Goal: Task Accomplishment & Management: Complete application form

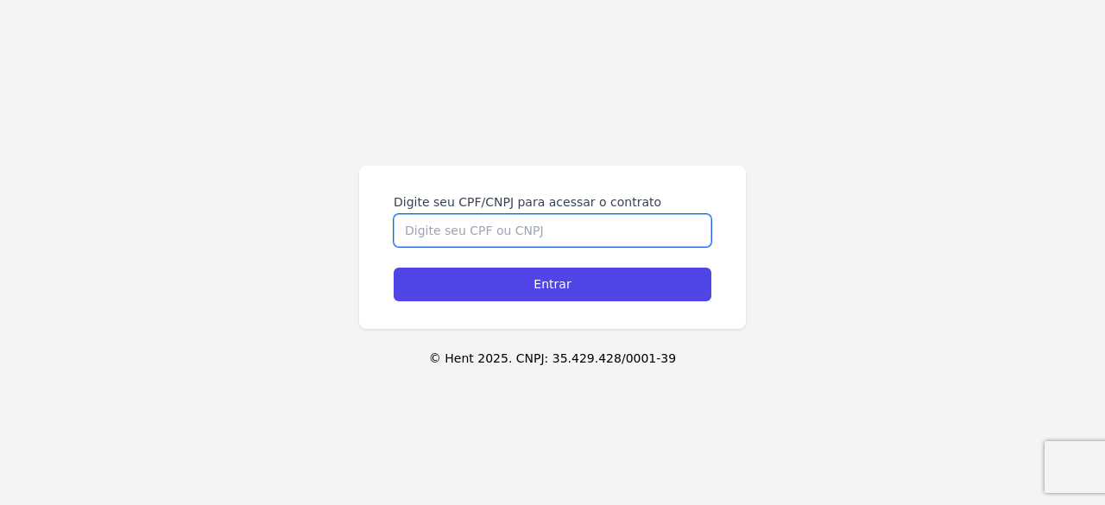
click at [511, 227] on input "Digite seu CPF/CNPJ para acessar o contrato" at bounding box center [553, 230] width 318 height 33
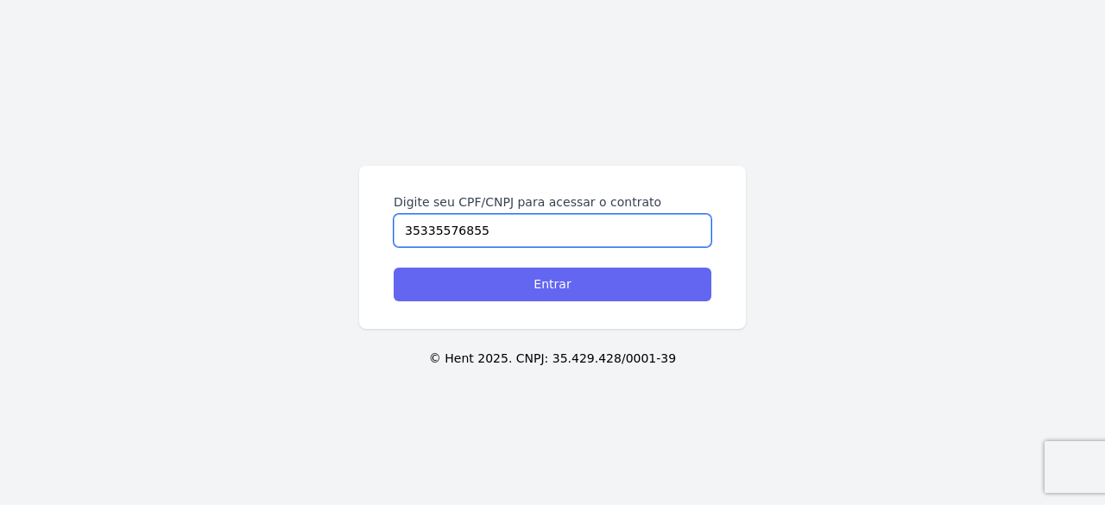
type input "35335576855"
click at [490, 277] on input "Entrar" at bounding box center [553, 285] width 318 height 34
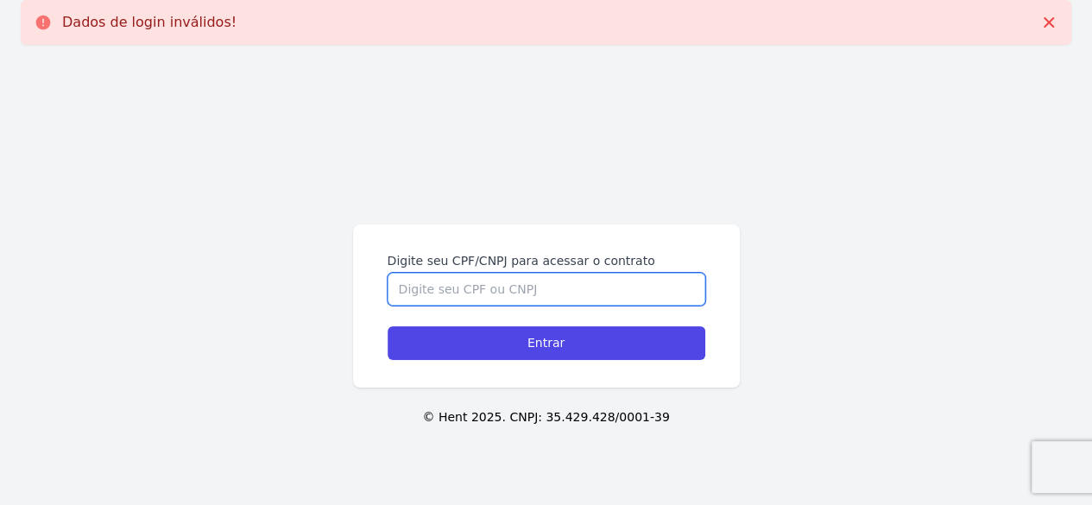
click at [493, 277] on input "Digite seu CPF/CNPJ para acessar o contrato" at bounding box center [547, 289] width 318 height 33
paste input "42525813898"
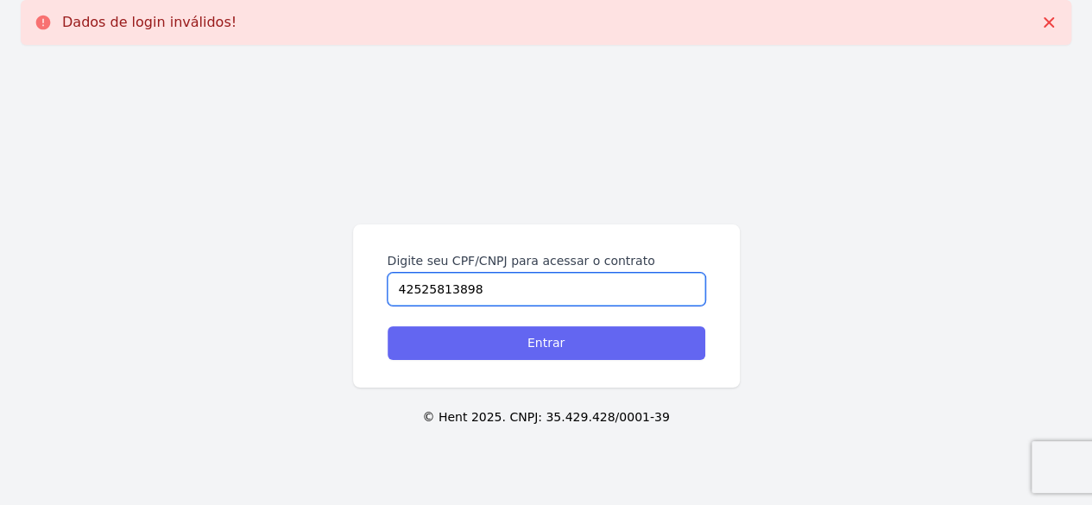
type input "42525813898"
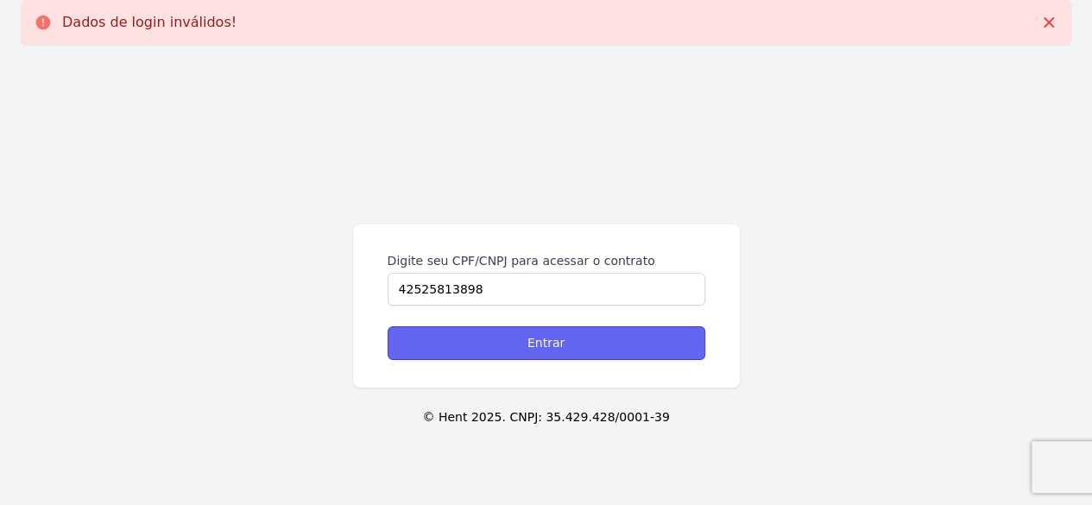
click at [476, 344] on input "Entrar" at bounding box center [547, 343] width 318 height 34
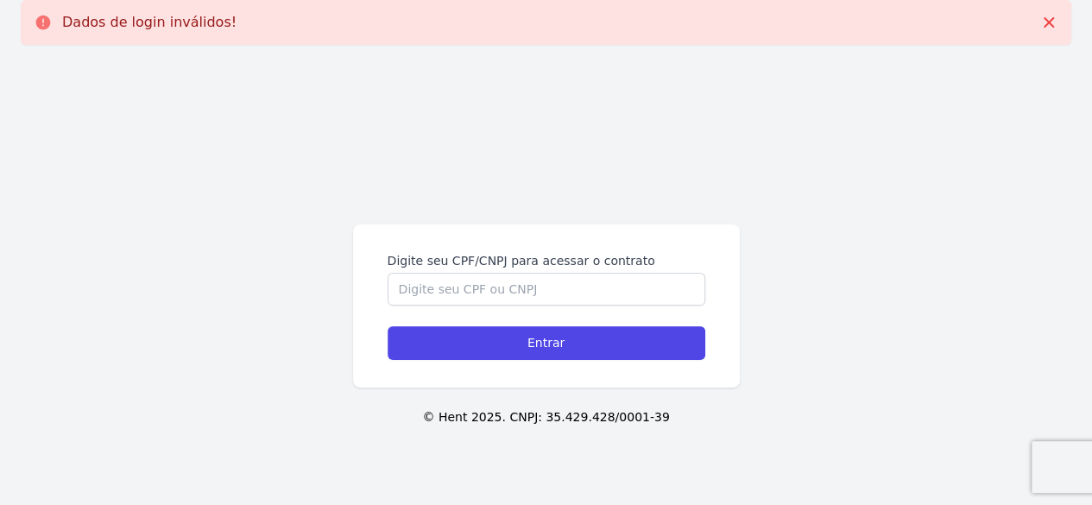
click at [480, 310] on form "Digite seu CPF/CNPJ para acessar o contrato Entrar" at bounding box center [547, 306] width 318 height 108
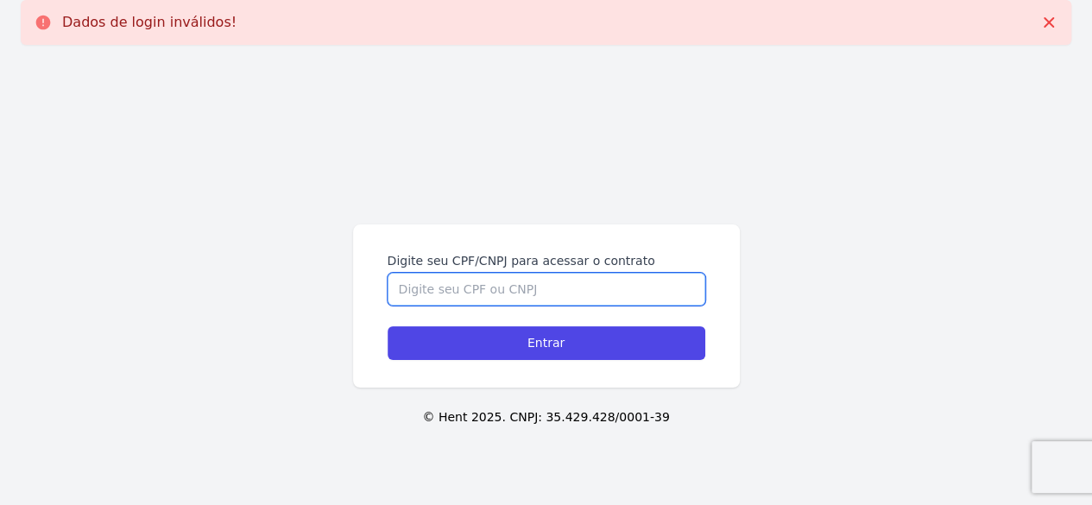
click at [483, 294] on input "Digite seu CPF/CNPJ para acessar o contrato" at bounding box center [547, 289] width 318 height 33
paste input "42525813898"
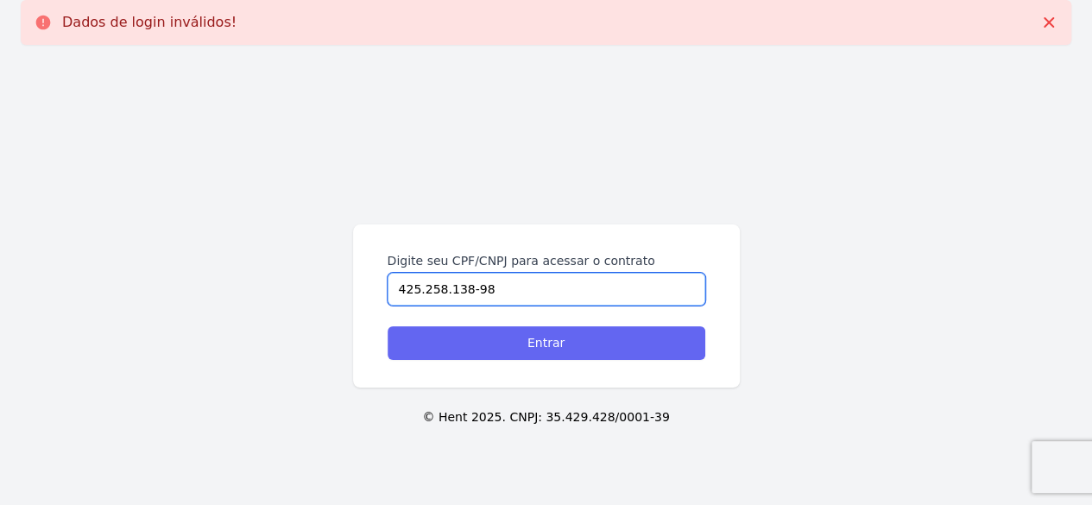
type input "425.258.138-98"
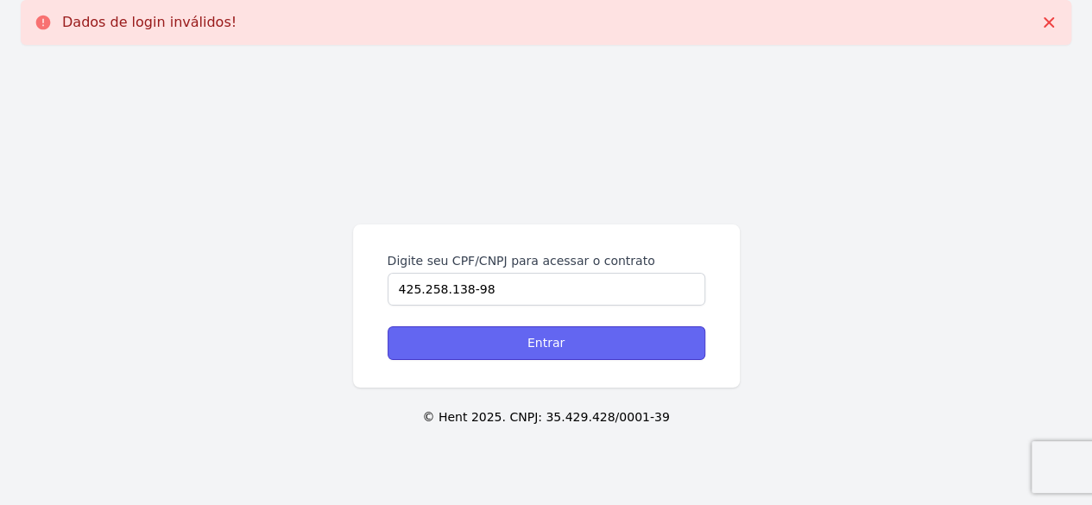
click at [502, 337] on input "Entrar" at bounding box center [547, 343] width 318 height 34
